Goal: Information Seeking & Learning: Learn about a topic

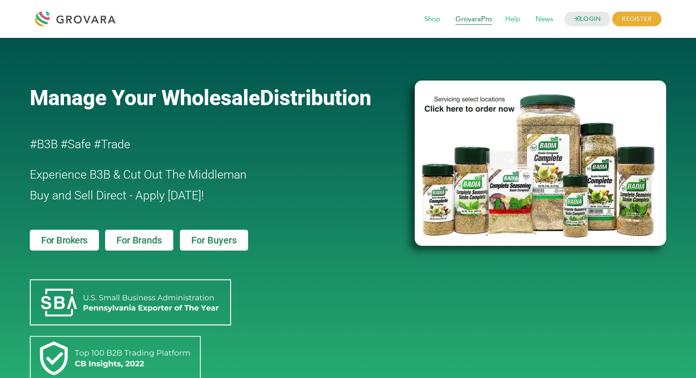
click at [458, 26] on span "GrovaraPro" at bounding box center [474, 19] width 50 height 18
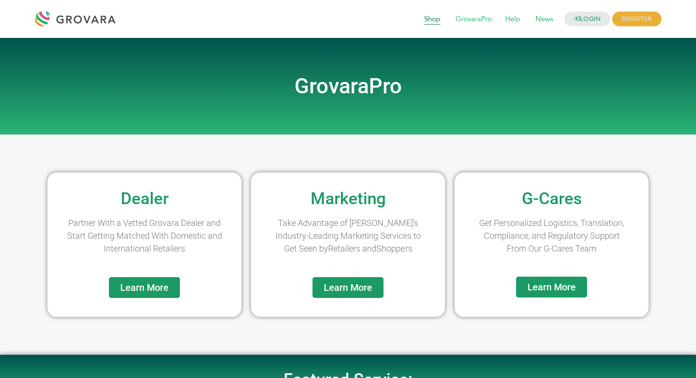
click at [429, 20] on span "Shop" at bounding box center [432, 19] width 29 height 18
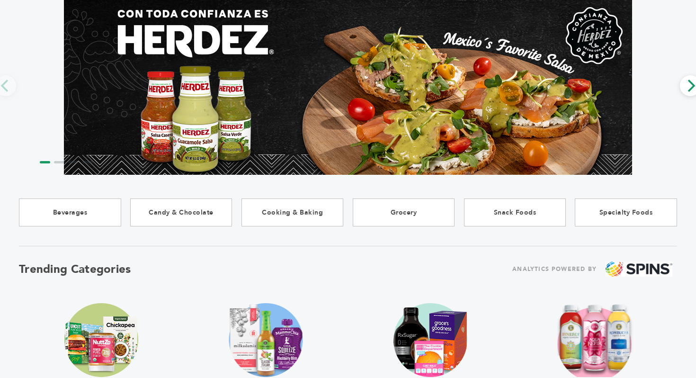
scroll to position [126, 0]
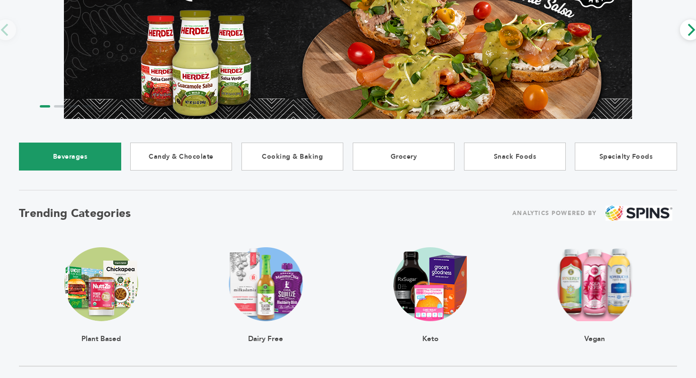
click at [87, 162] on link "Beverages" at bounding box center [70, 157] width 102 height 28
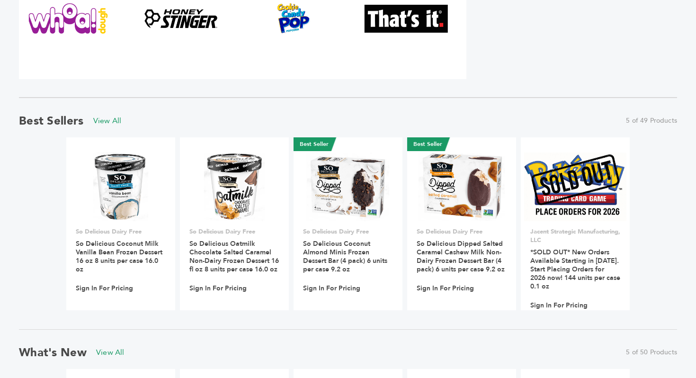
scroll to position [596, 0]
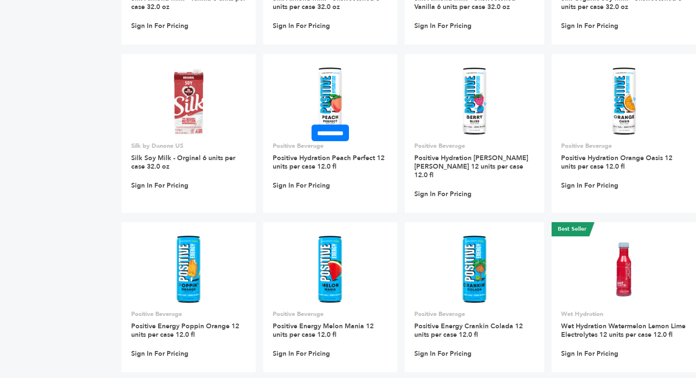
scroll to position [2385, 0]
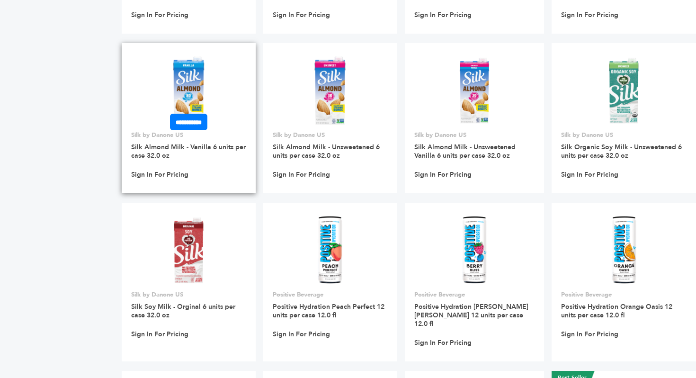
click at [163, 79] on img at bounding box center [188, 90] width 69 height 69
click at [156, 146] on h3 "Silk Almond Milk - Vanilla 6 units per case 32.0 oz" at bounding box center [188, 154] width 115 height 23
click at [190, 64] on img at bounding box center [188, 90] width 69 height 69
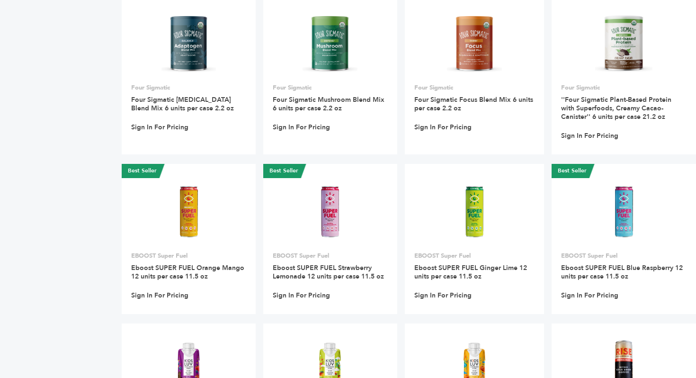
scroll to position [5960, 0]
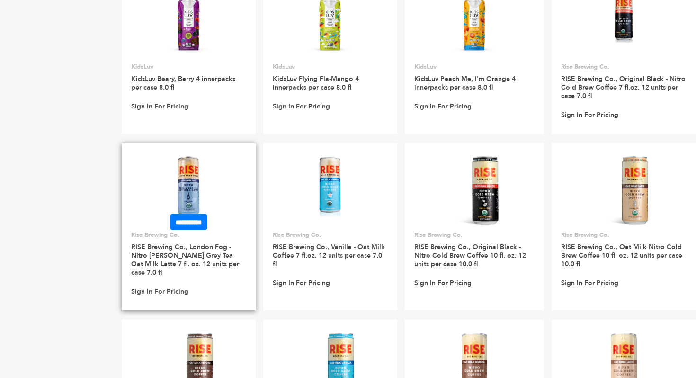
click at [223, 150] on link at bounding box center [189, 190] width 134 height 81
click at [189, 243] on link "RISE Brewing Co., London Fog - Nitro [PERSON_NAME] Grey Tea Oat Milk Latte 7 fl…" at bounding box center [185, 260] width 108 height 35
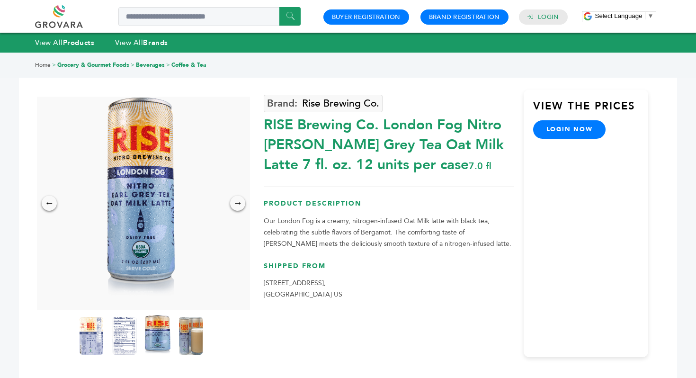
click at [149, 334] on img at bounding box center [158, 336] width 26 height 42
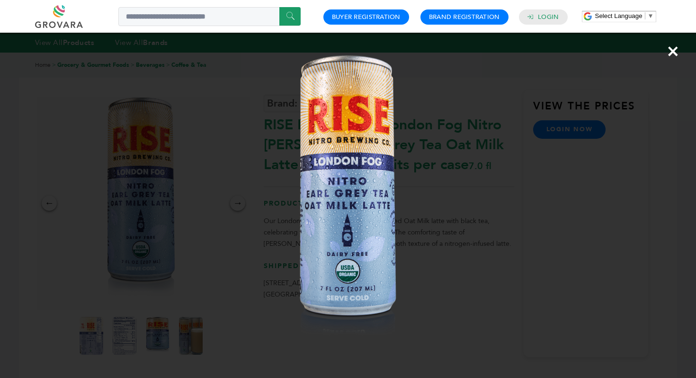
click at [588, 72] on div "×" at bounding box center [348, 189] width 696 height 378
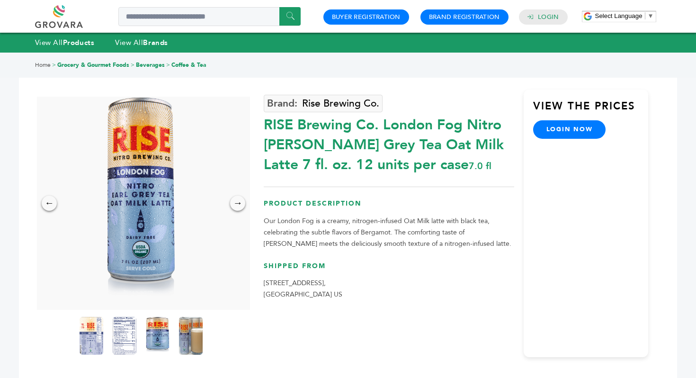
click at [152, 62] on link "Beverages" at bounding box center [150, 65] width 29 height 8
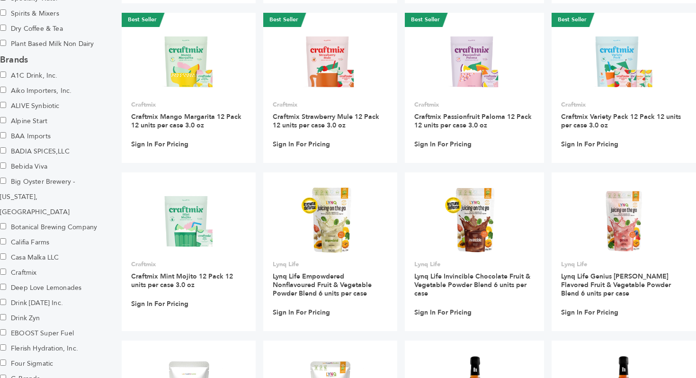
scroll to position [259, 0]
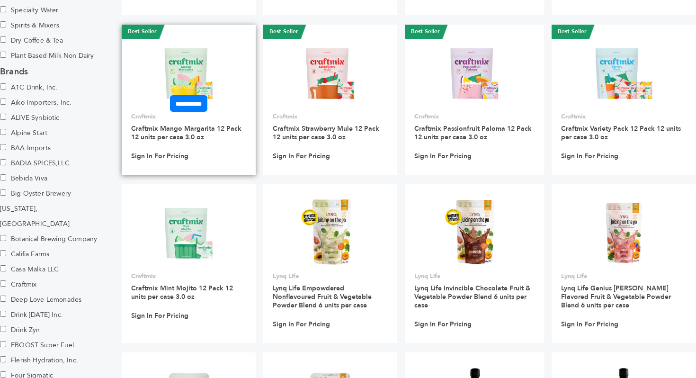
click at [208, 125] on h3 "Craftmix Mango Margarita 12 Pack 12 units per case 3.0 oz" at bounding box center [188, 136] width 115 height 23
click at [191, 124] on link "Craftmix Mango Margarita 12 Pack 12 units per case 3.0 oz" at bounding box center [186, 133] width 110 height 18
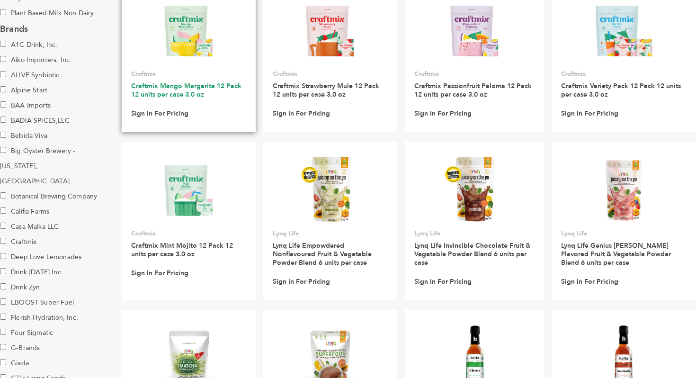
scroll to position [304, 0]
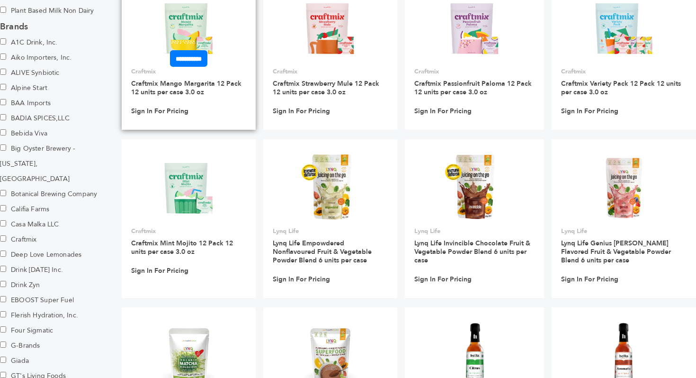
click at [183, 70] on div "**********" at bounding box center [189, 93] width 134 height 53
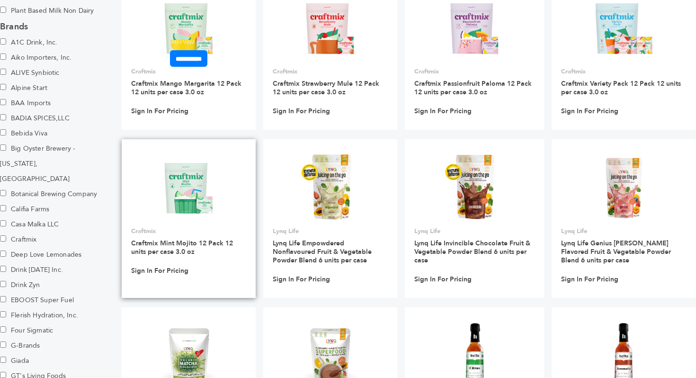
scroll to position [0, 0]
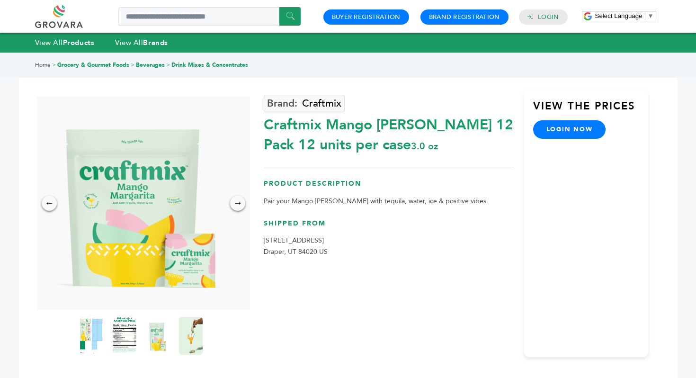
click at [154, 66] on link "Beverages" at bounding box center [150, 65] width 29 height 8
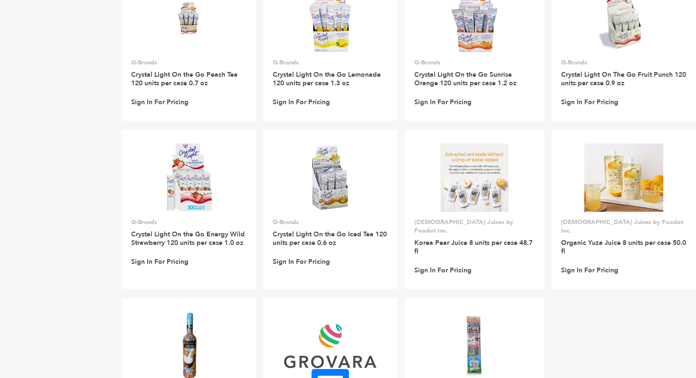
scroll to position [19350, 0]
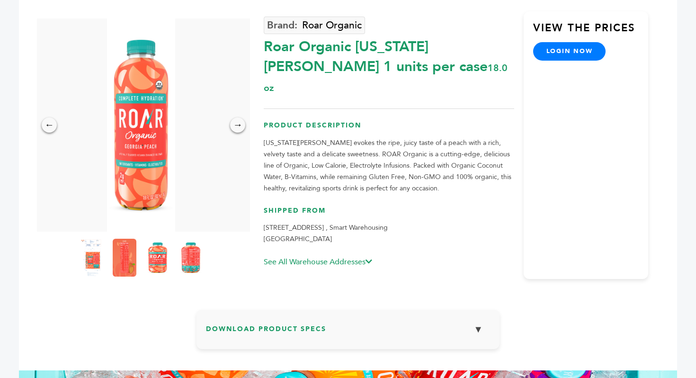
scroll to position [94, 0]
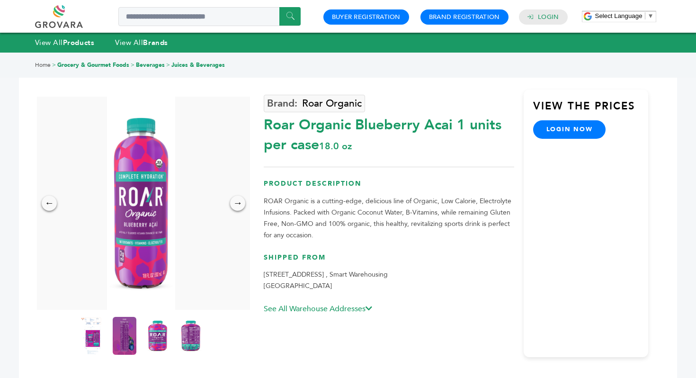
click at [152, 61] on div "Home > Grocery & Gourmet Foods > Beverages > Juices & Beverages" at bounding box center [348, 65] width 696 height 25
click at [154, 65] on link "Beverages" at bounding box center [150, 65] width 29 height 8
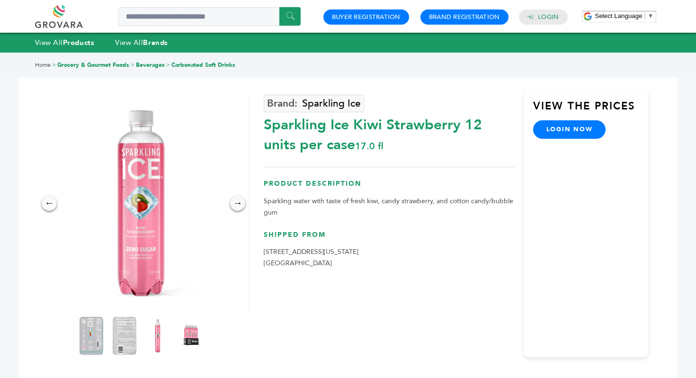
scroll to position [362, 0]
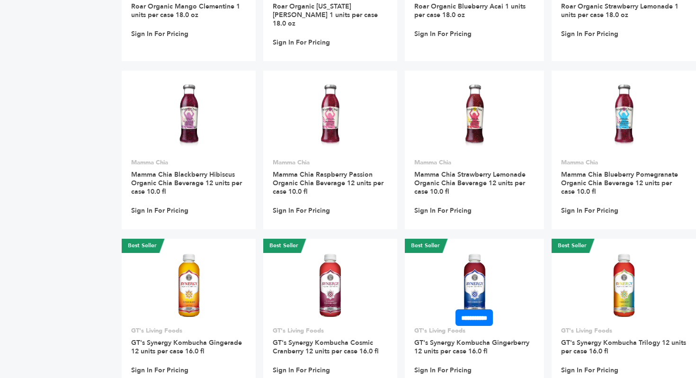
scroll to position [10256, 0]
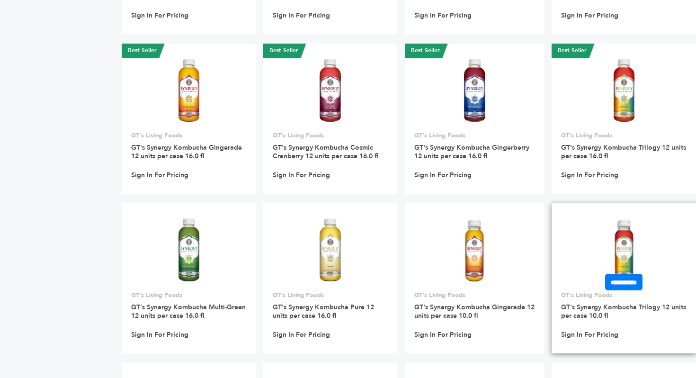
click at [604, 210] on link at bounding box center [624, 250] width 145 height 81
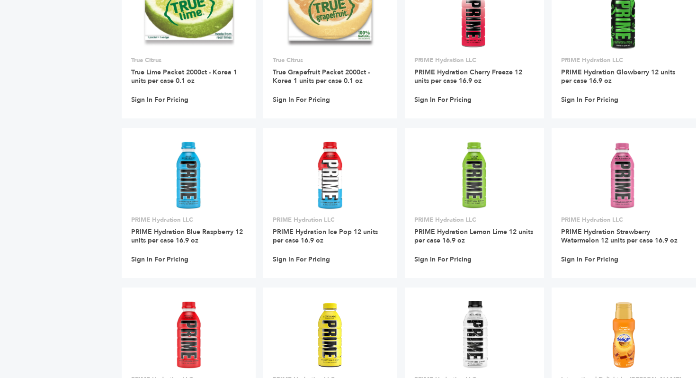
scroll to position [12613, 0]
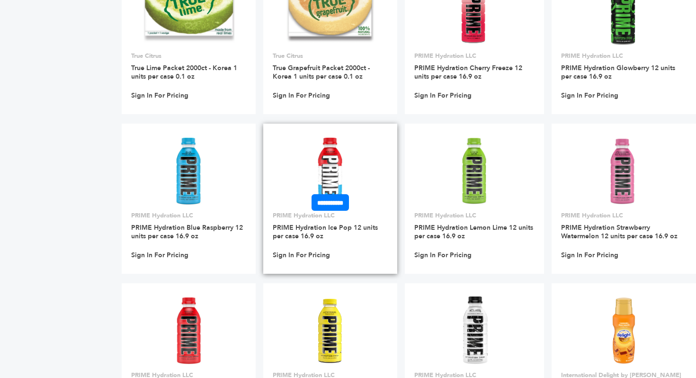
click at [321, 131] on link at bounding box center [330, 171] width 134 height 81
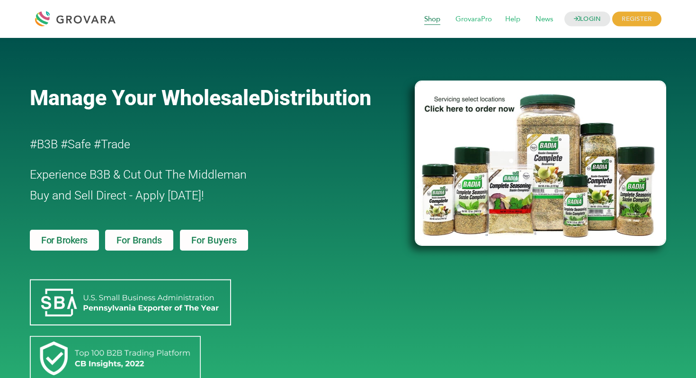
click at [431, 26] on span "Shop" at bounding box center [432, 19] width 29 height 18
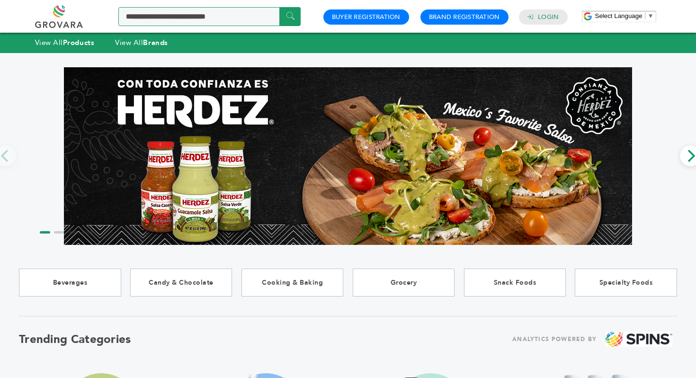
click at [207, 18] on input "Search a product or brand..." at bounding box center [209, 16] width 182 height 19
type input "*******"
click at [280, 7] on input "******" at bounding box center [290, 16] width 21 height 18
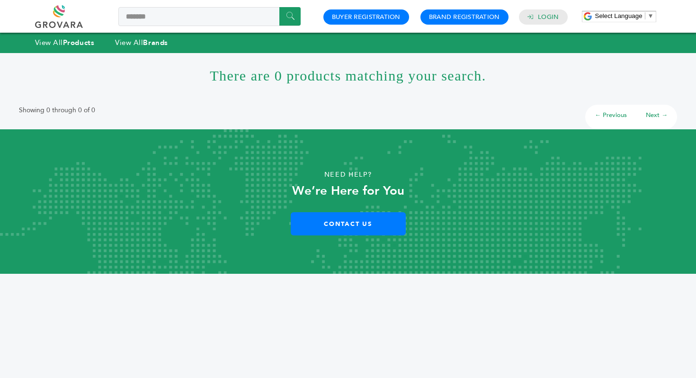
click at [160, 0] on div "******* ****** 0 0 Buyer Registration Brand Registration Login Select Language …" at bounding box center [348, 16] width 627 height 33
click at [170, 15] on input "*******" at bounding box center [209, 16] width 182 height 19
type input "******"
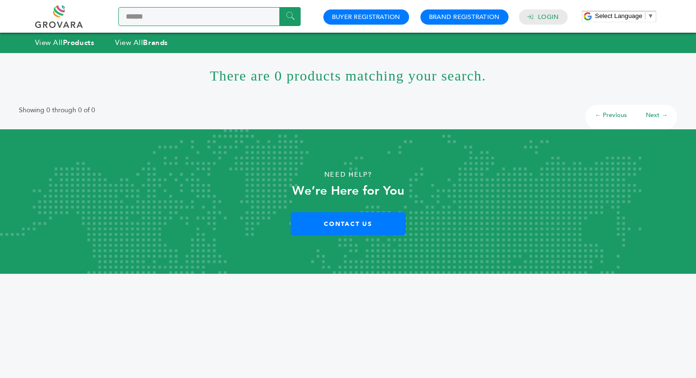
click at [280, 7] on input "******" at bounding box center [290, 16] width 21 height 18
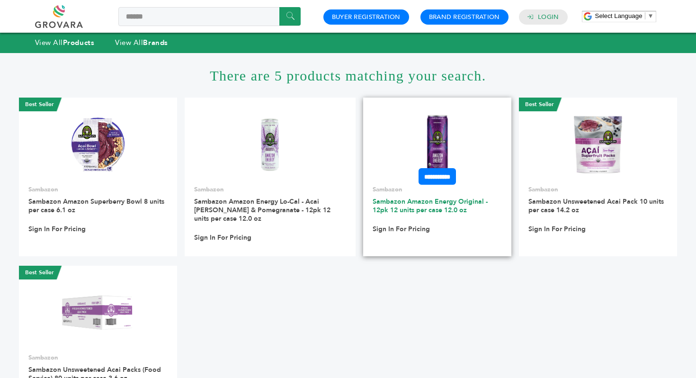
click at [405, 210] on link "Sambazon Amazon Energy Original - 12pk 12 units per case 12.0 oz" at bounding box center [430, 206] width 115 height 18
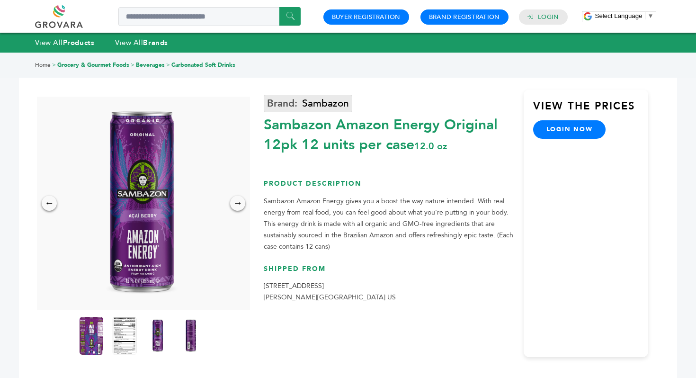
click at [315, 101] on link "Sambazon" at bounding box center [308, 104] width 89 height 18
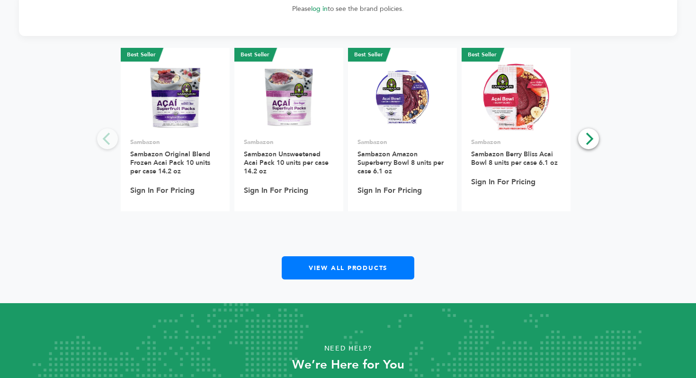
scroll to position [1113, 0]
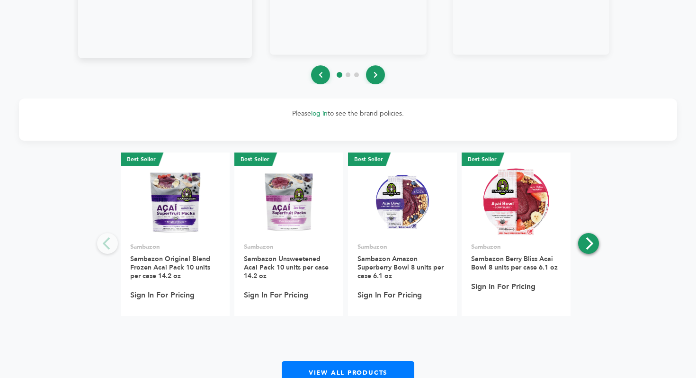
click at [587, 244] on icon "Next" at bounding box center [589, 243] width 12 height 12
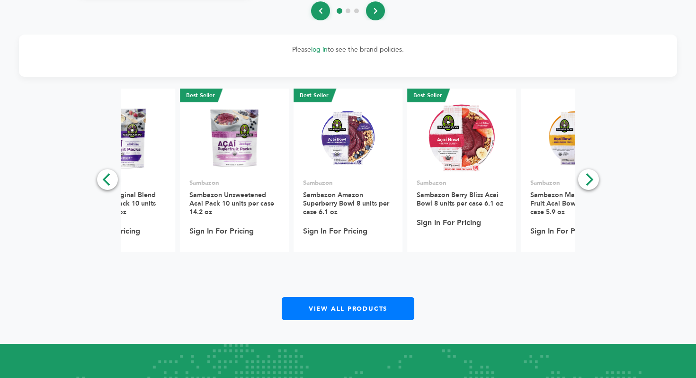
scroll to position [1179, 0]
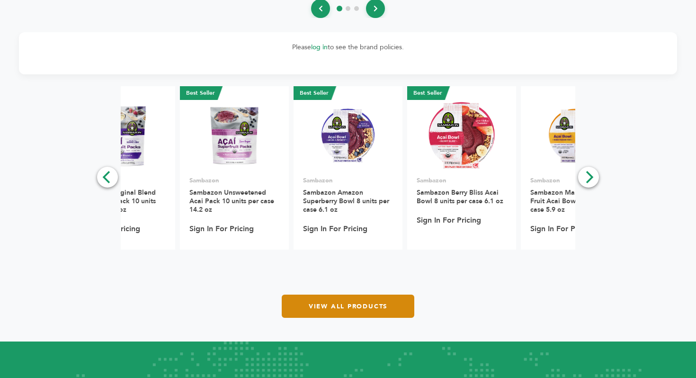
click at [382, 298] on link "View All Products" at bounding box center [348, 306] width 133 height 23
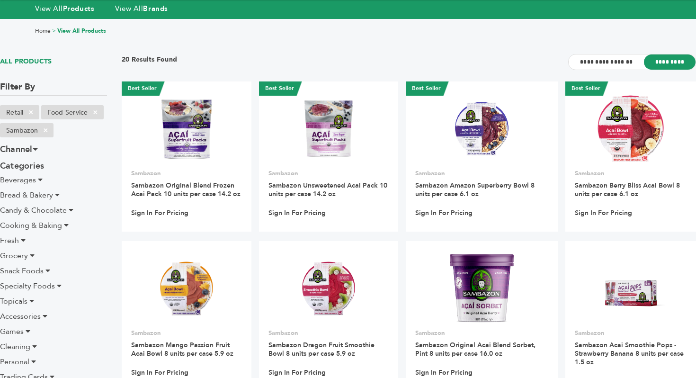
scroll to position [59, 0]
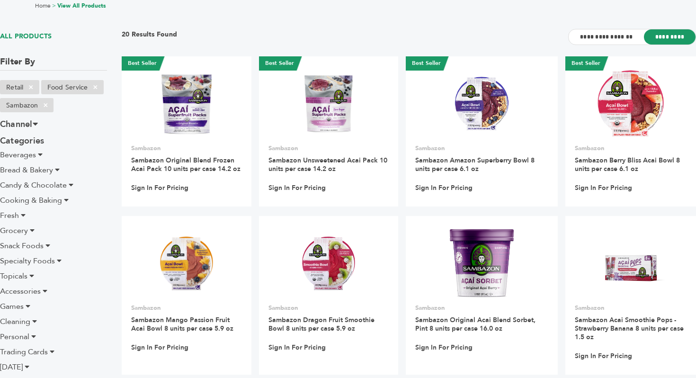
click at [38, 153] on icon at bounding box center [40, 155] width 5 height 8
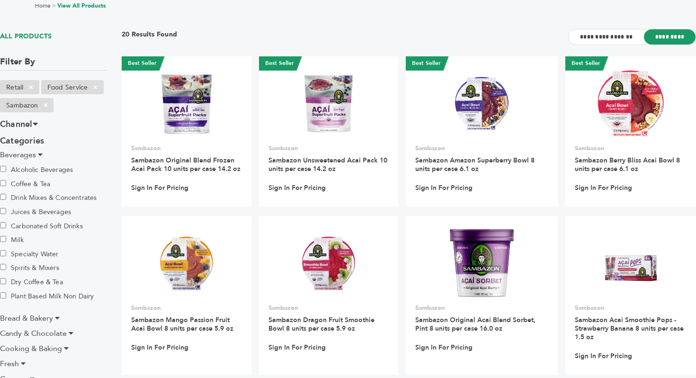
click at [9, 155] on span "Beverages" at bounding box center [18, 155] width 36 height 10
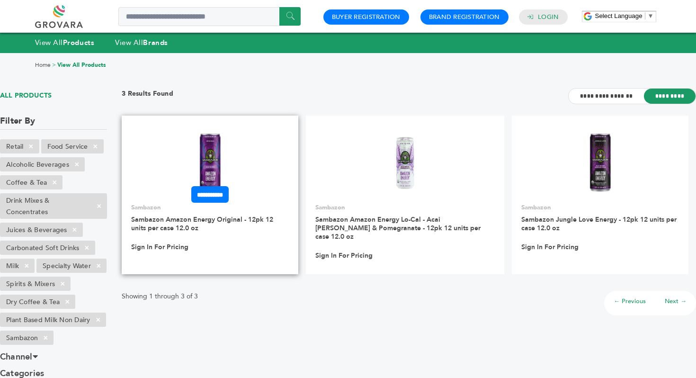
scroll to position [10, 0]
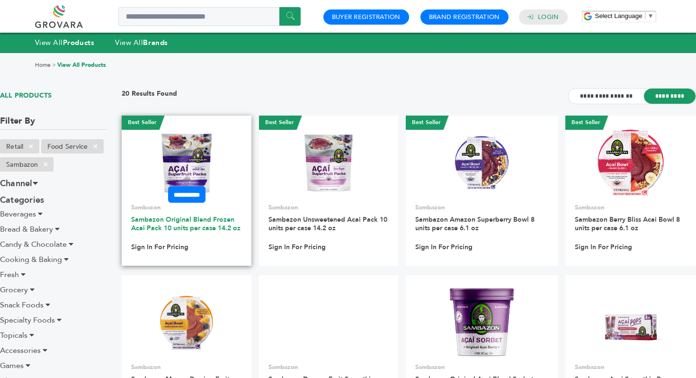
click at [181, 230] on link "Sambazon Original Blend Frozen Acai Pack 10 units per case 14.2 oz" at bounding box center [185, 224] width 109 height 18
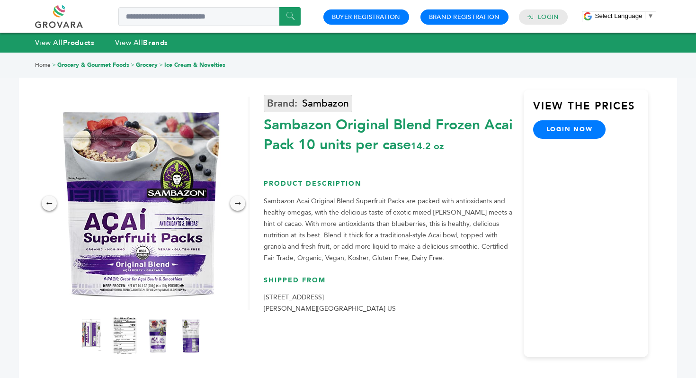
click at [302, 101] on link "Sambazon" at bounding box center [308, 104] width 89 height 18
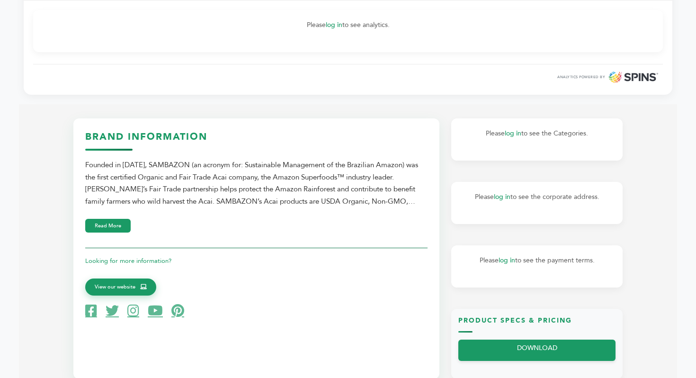
scroll to position [317, 0]
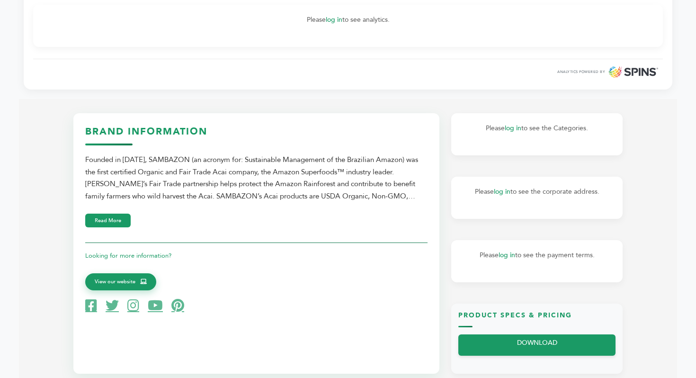
click at [221, 173] on div "Founded in 2000, SAMBAZON (an acronym for: Sustainable Management of the Brazil…" at bounding box center [256, 178] width 343 height 48
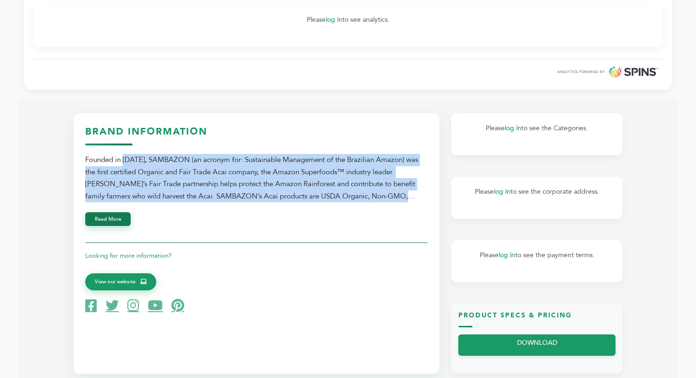
click at [122, 220] on button "Read More" at bounding box center [107, 219] width 45 height 14
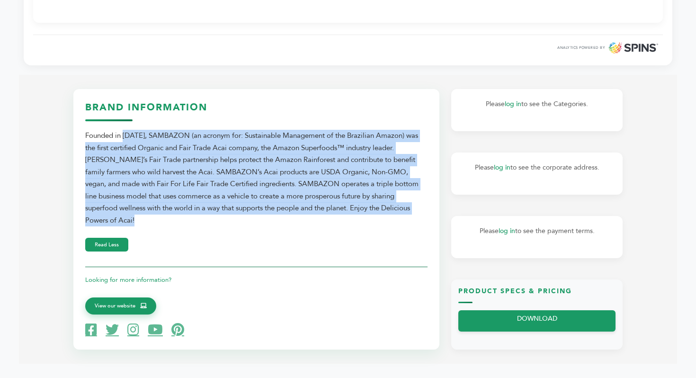
scroll to position [341, 0]
copy div "Founded in 2000, SAMBAZON (an acronym for: Sustainable Management of the Brazil…"
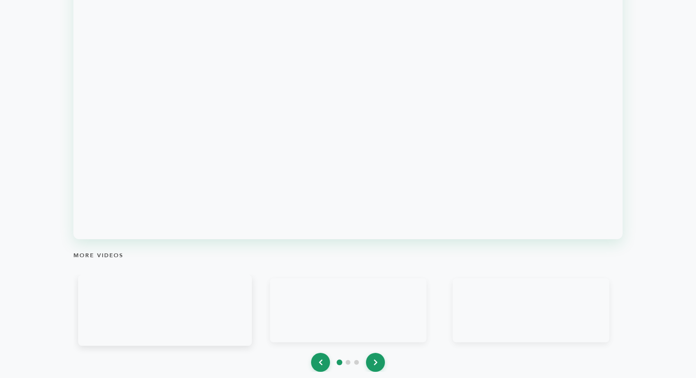
scroll to position [0, 0]
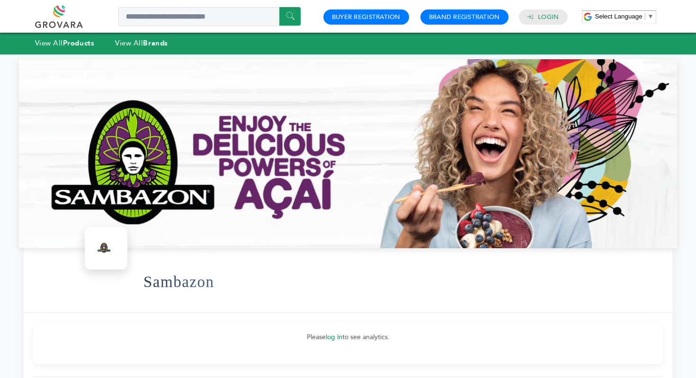
drag, startPoint x: 149, startPoint y: 151, endPoint x: 276, endPoint y: 151, distance: 127.5
click at [276, 152] on div at bounding box center [348, 153] width 659 height 189
click at [188, 291] on h1 "Sambazon" at bounding box center [179, 282] width 71 height 46
click at [187, 283] on h1 "Sambazon" at bounding box center [179, 282] width 71 height 46
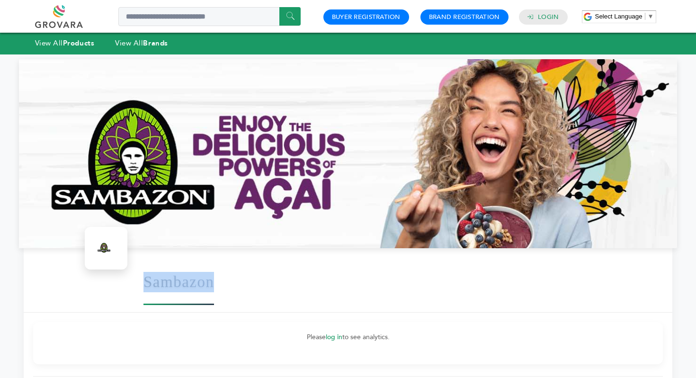
copy h1 "Sambazon"
